Goal: Go to known website: Access a specific website the user already knows

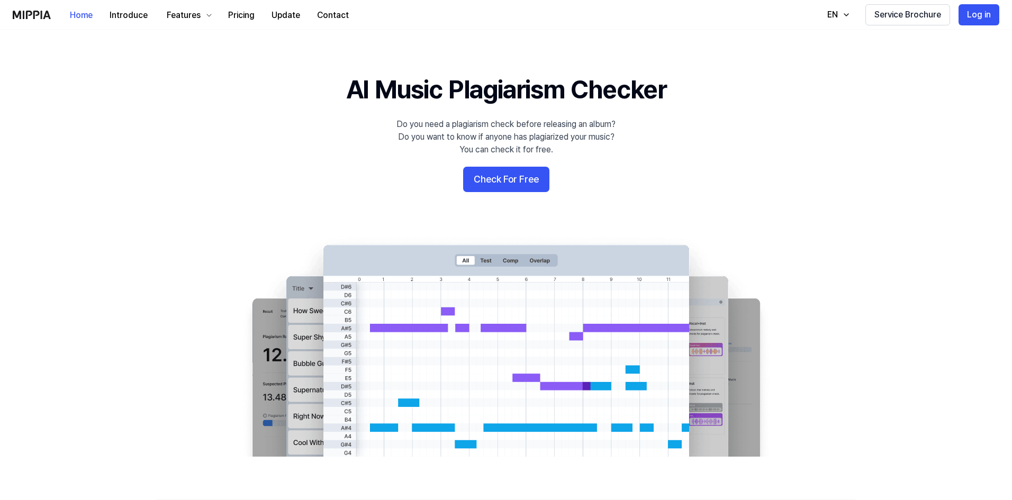
click at [985, 26] on div "Home Introduce Features Pricing Update Contact Home EN Service Brochure Log in" at bounding box center [506, 14] width 987 height 29
click at [984, 14] on button "Log in" at bounding box center [979, 14] width 41 height 21
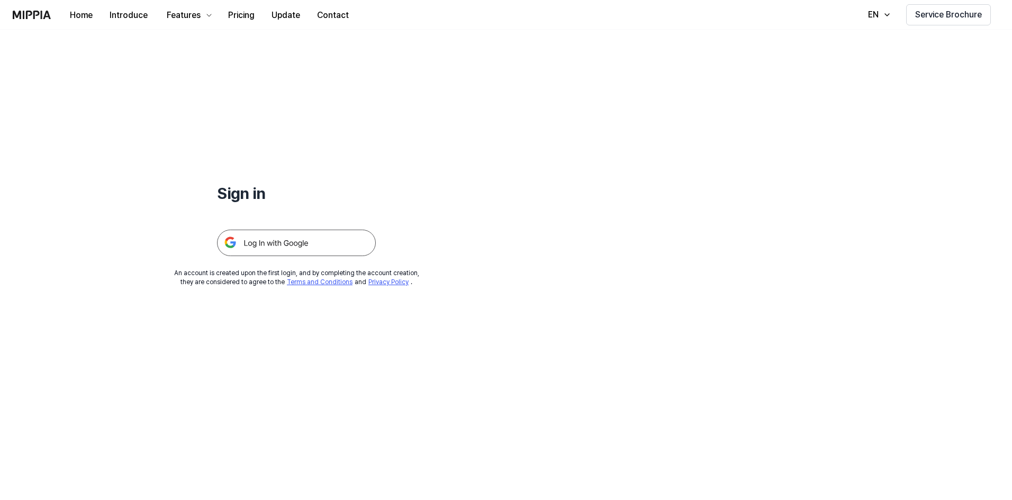
click at [273, 247] on img at bounding box center [296, 243] width 159 height 26
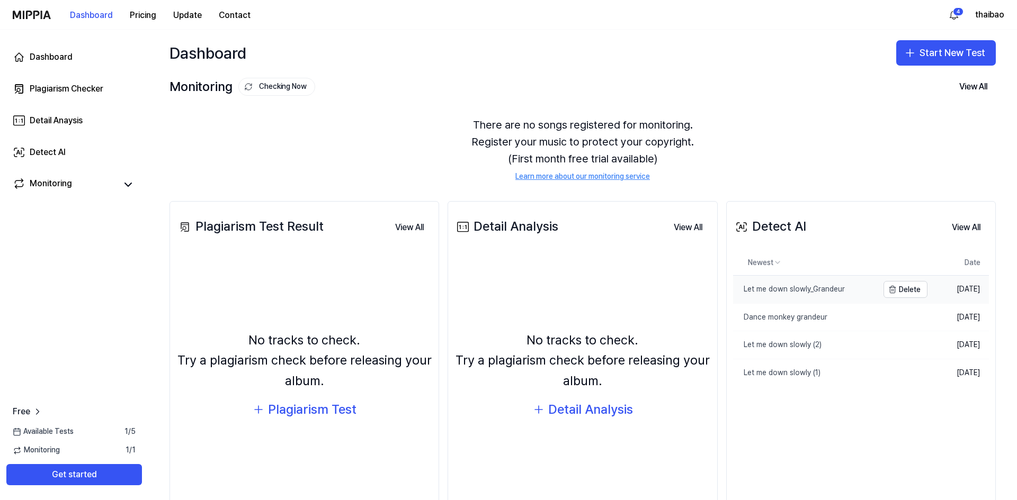
click at [818, 295] on link "Let me down slowly_Grandeur" at bounding box center [805, 290] width 145 height 28
